Goal: Task Accomplishment & Management: Use online tool/utility

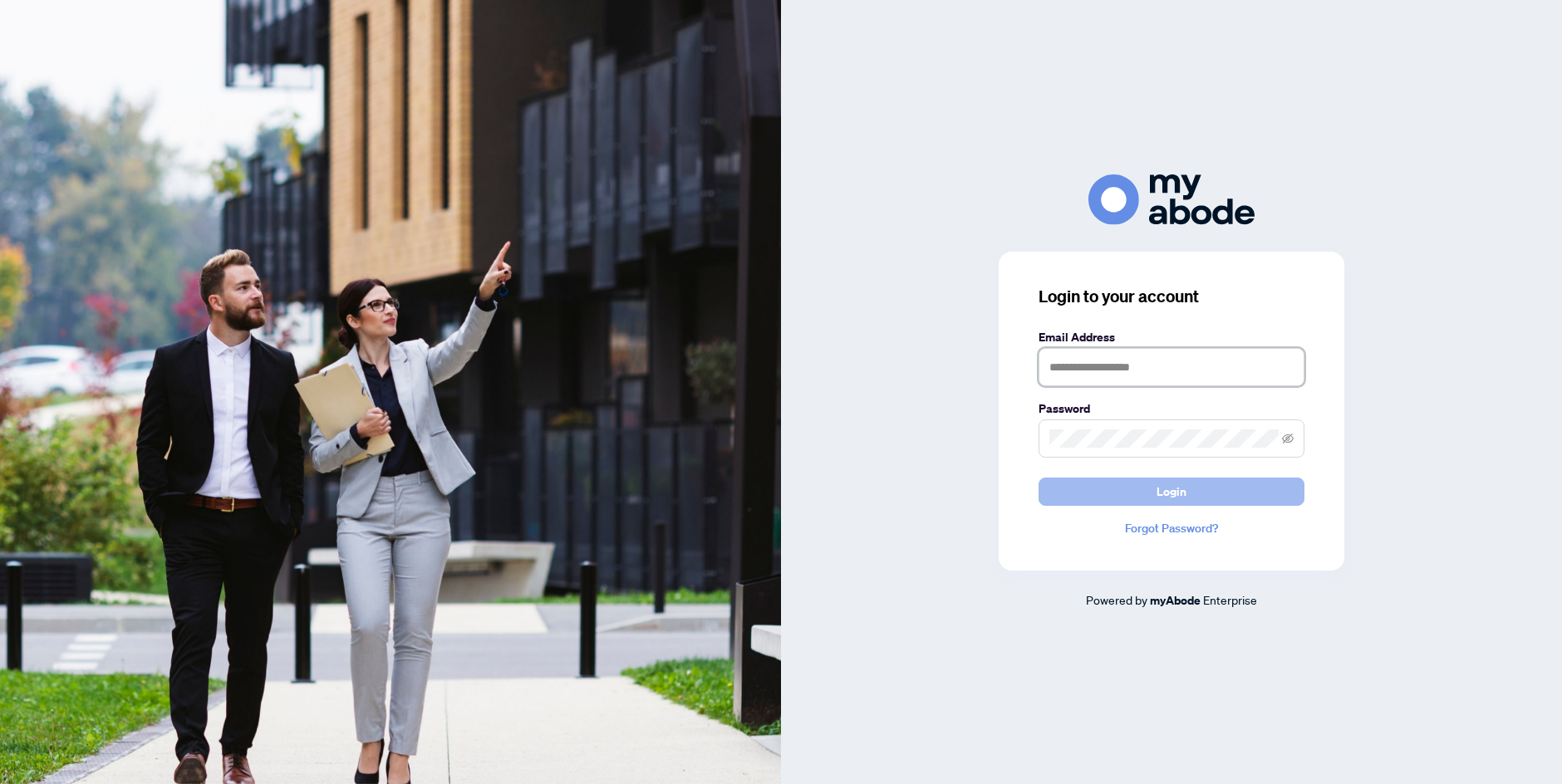
type input "**********"
click at [1093, 503] on button "Login" at bounding box center [1171, 492] width 266 height 28
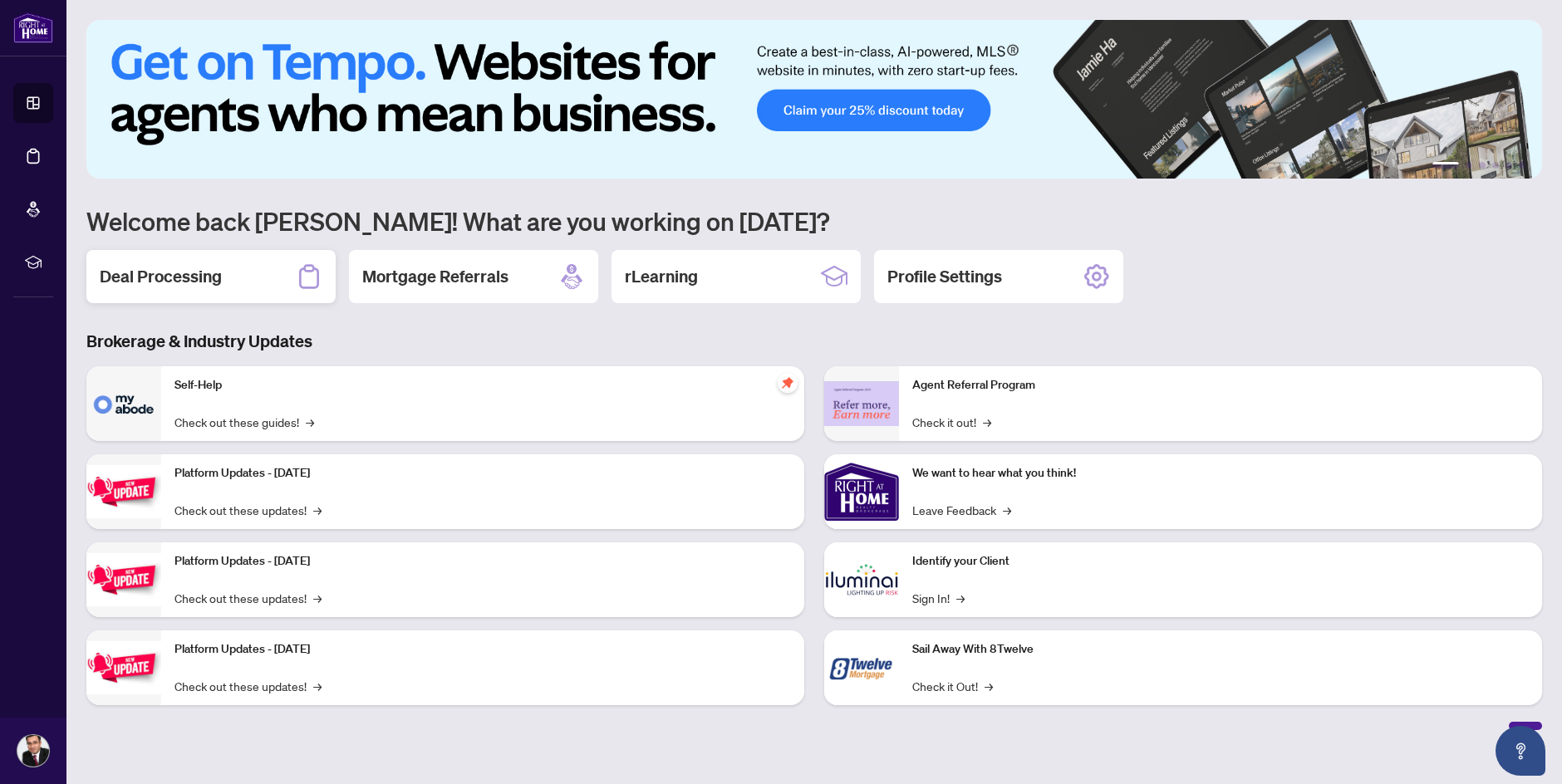
click at [222, 282] on div "Deal Processing" at bounding box center [211, 276] width 249 height 53
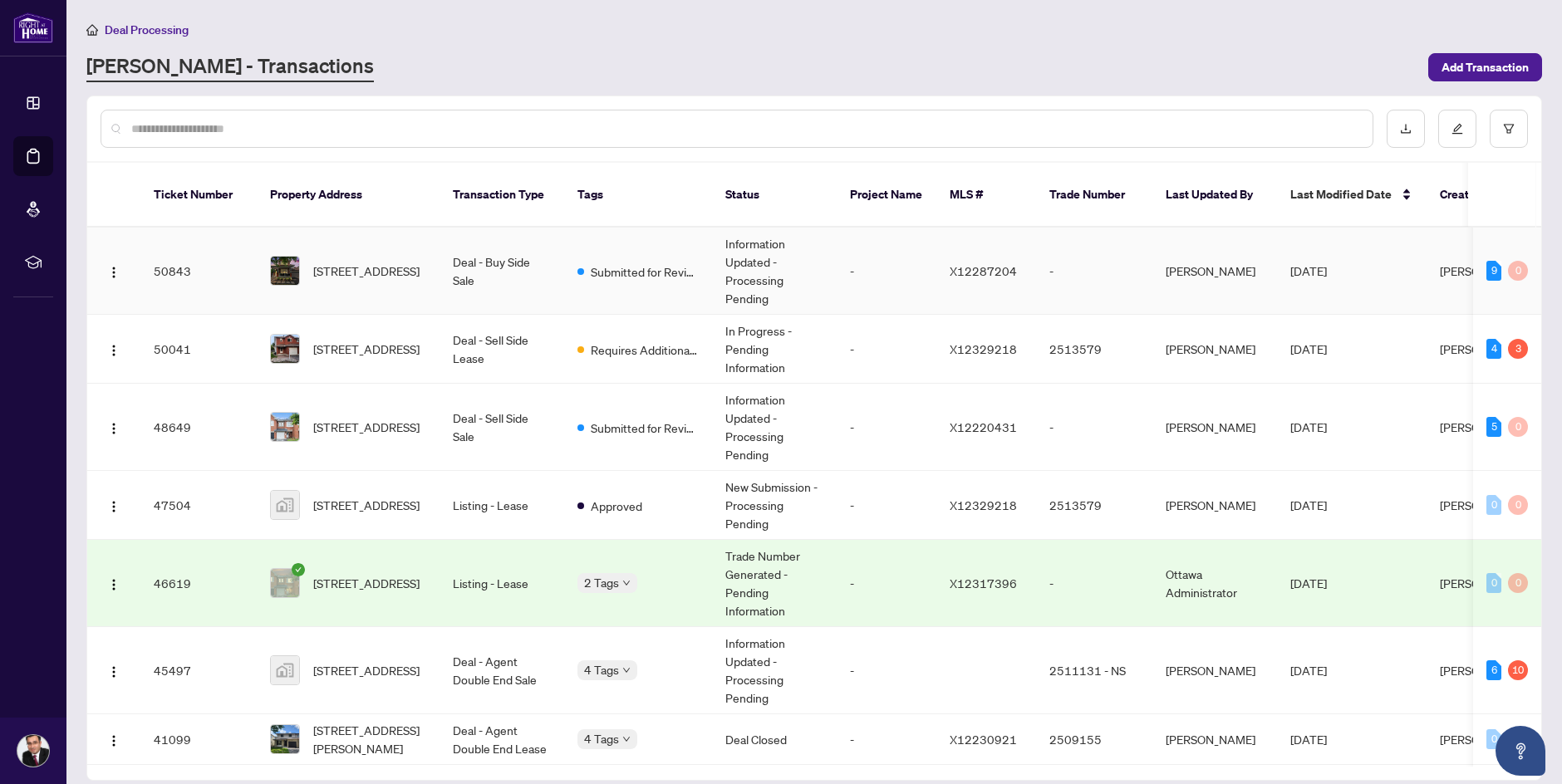
click at [403, 272] on td "[STREET_ADDRESS]" at bounding box center [348, 271] width 183 height 87
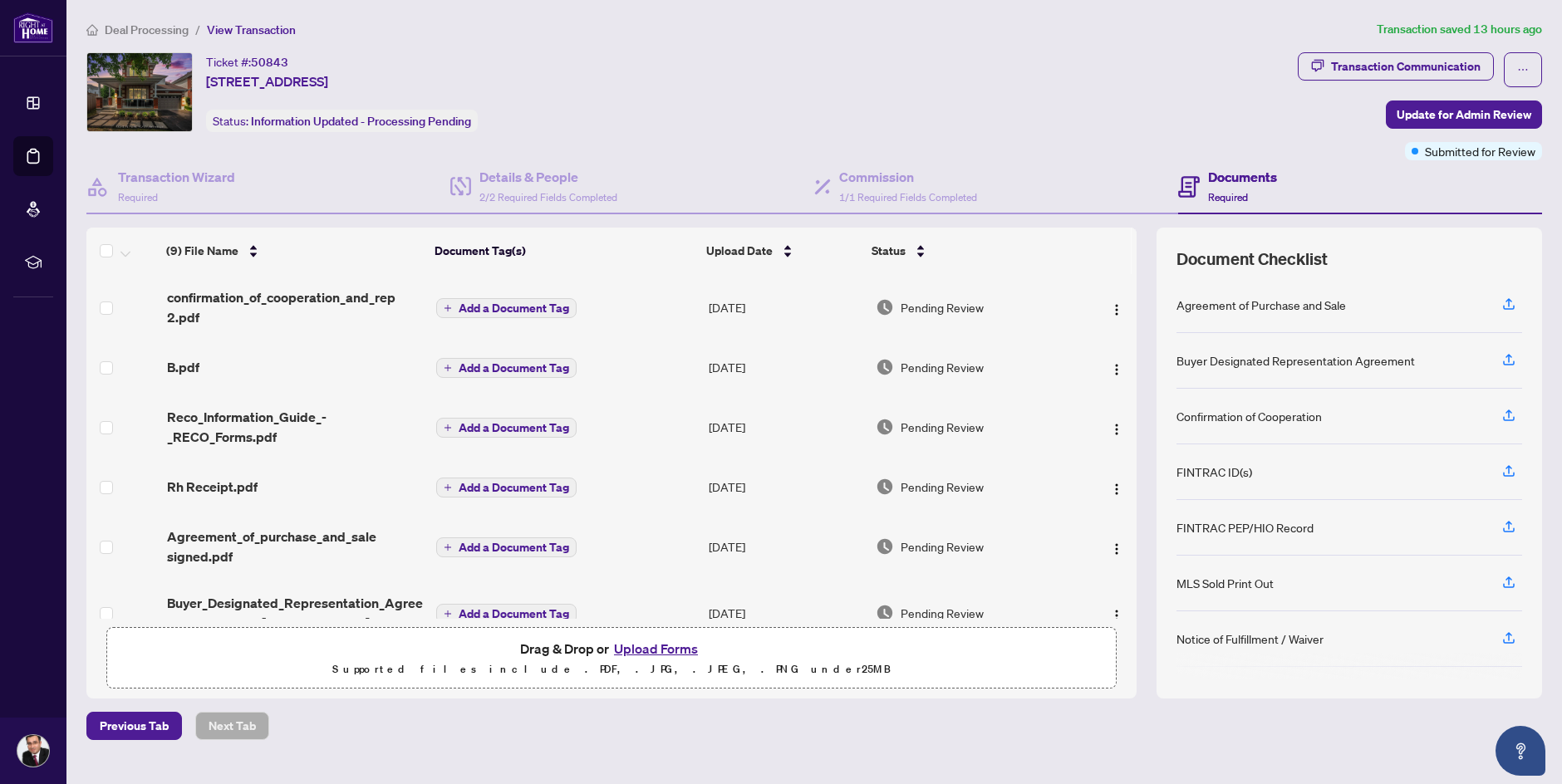
click at [658, 652] on button "Upload Forms" at bounding box center [657, 648] width 94 height 21
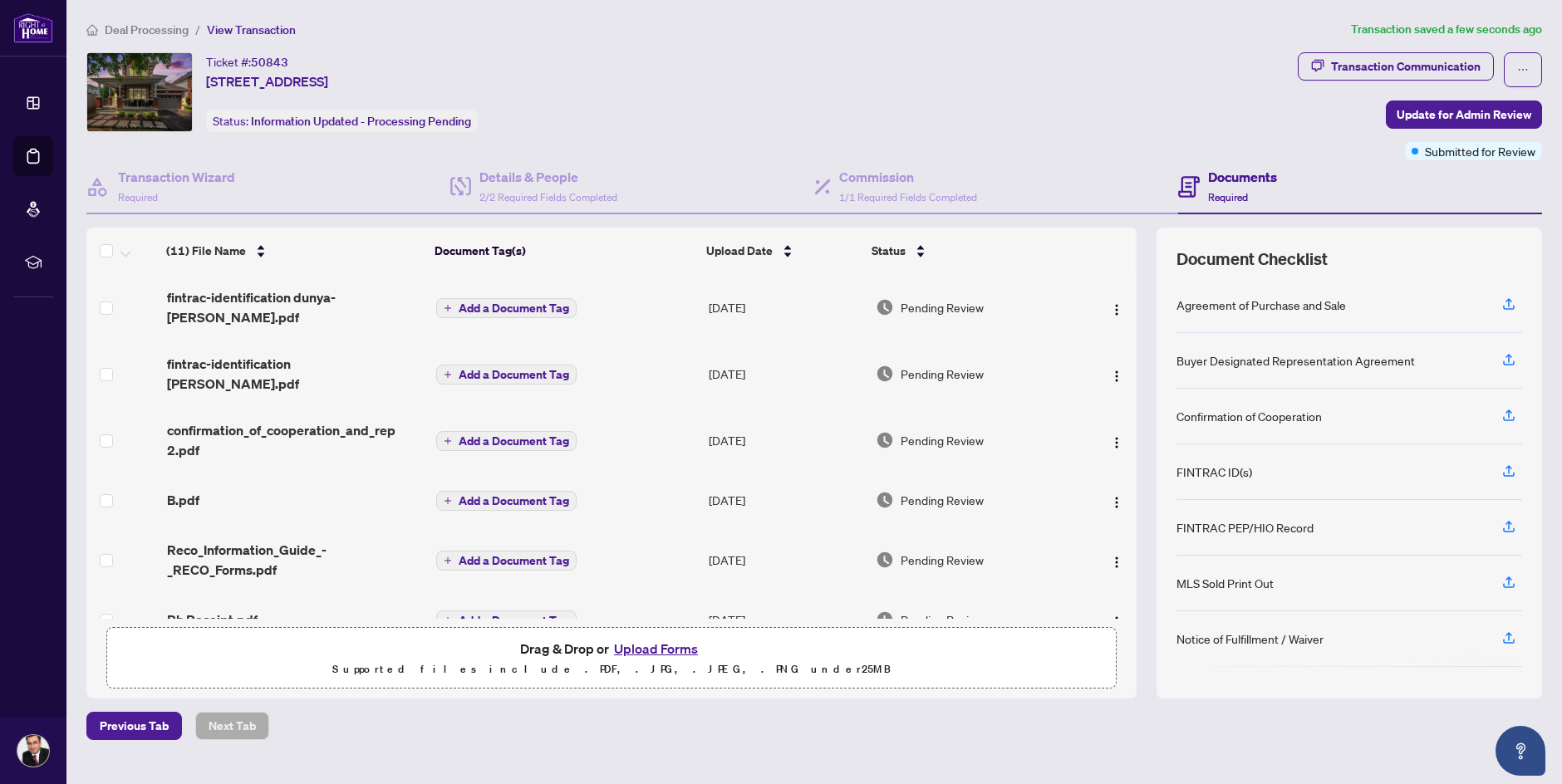
click at [656, 648] on button "Upload Forms" at bounding box center [657, 648] width 94 height 21
